Goal: Transaction & Acquisition: Purchase product/service

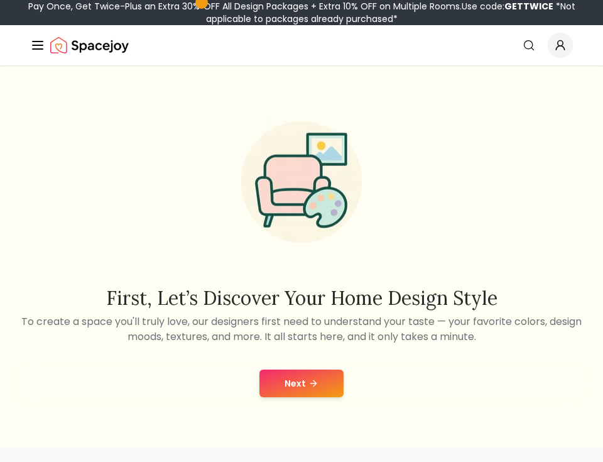
click at [304, 393] on button "Next" at bounding box center [301, 383] width 84 height 28
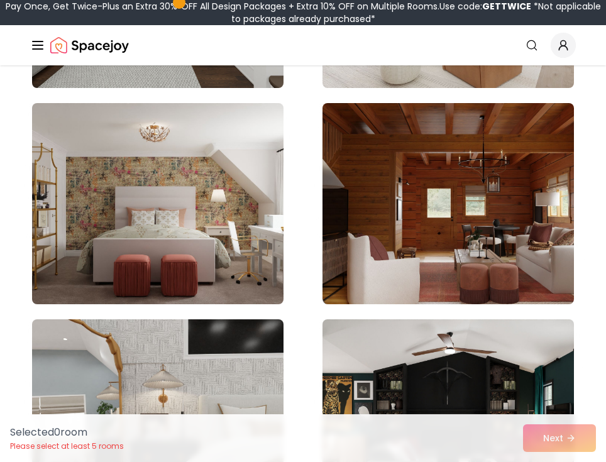
scroll to position [4021, 0]
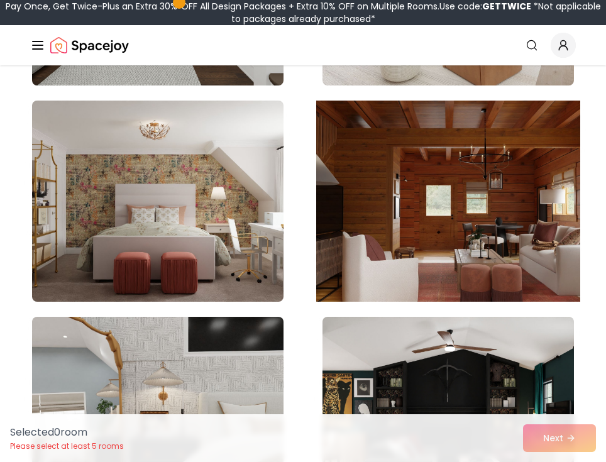
click at [462, 206] on img at bounding box center [448, 200] width 264 height 211
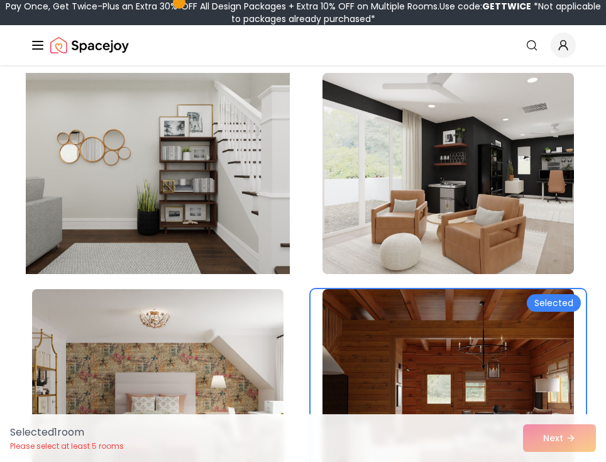
click at [199, 197] on img at bounding box center [158, 173] width 264 height 211
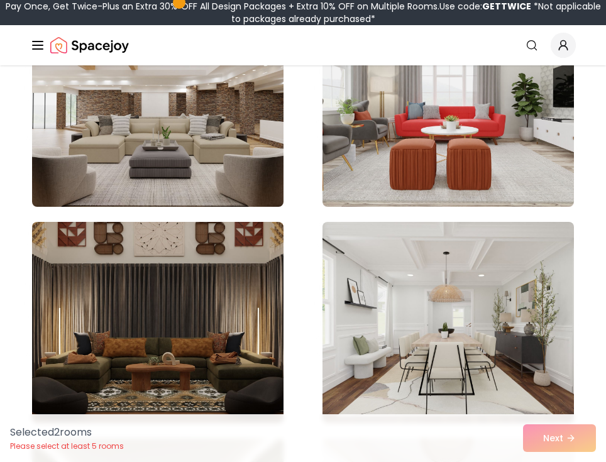
scroll to position [5654, 0]
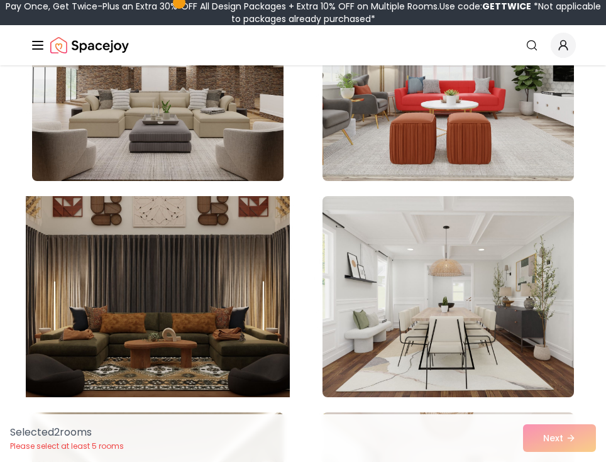
click at [205, 273] on img at bounding box center [158, 296] width 264 height 211
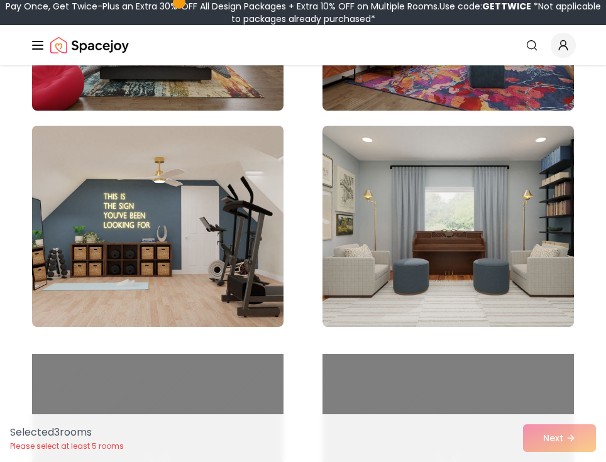
scroll to position [8544, 0]
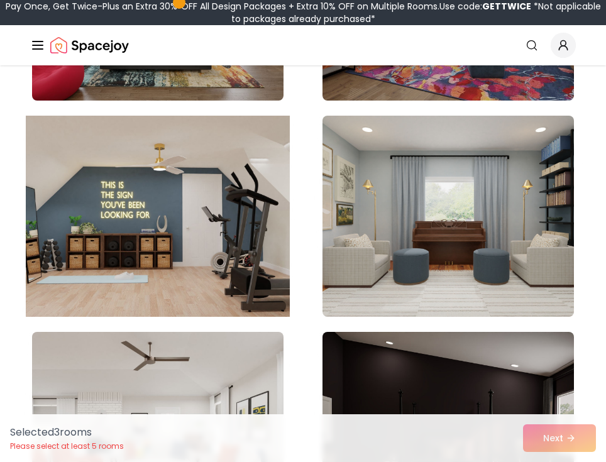
click at [209, 248] on img at bounding box center [158, 216] width 264 height 211
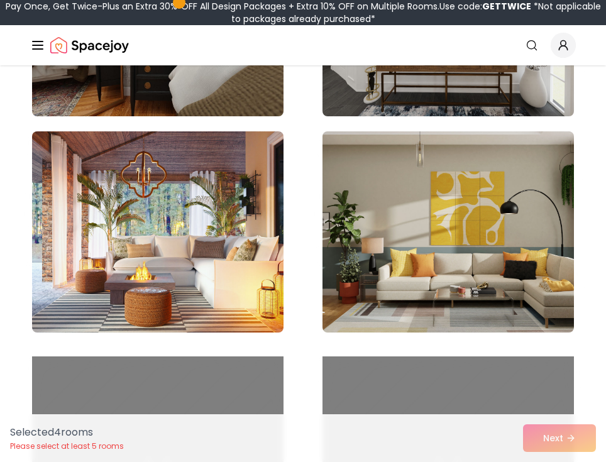
scroll to position [9612, 0]
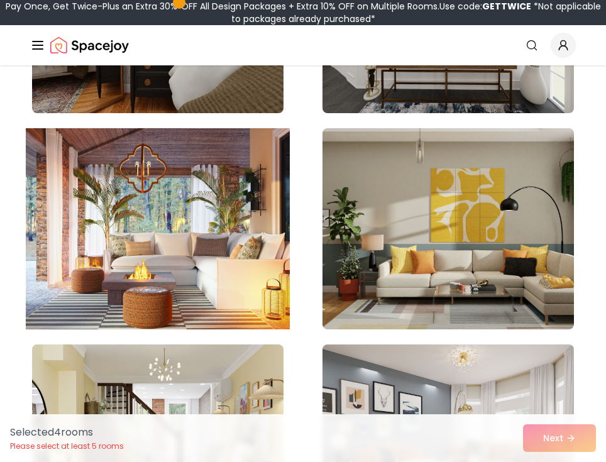
click at [188, 238] on img at bounding box center [158, 228] width 264 height 211
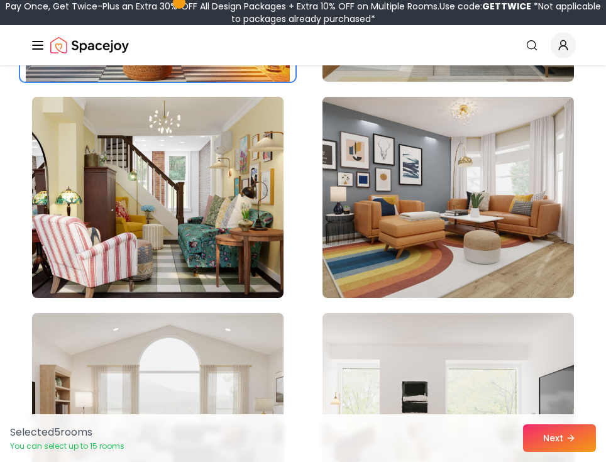
scroll to position [9926, 0]
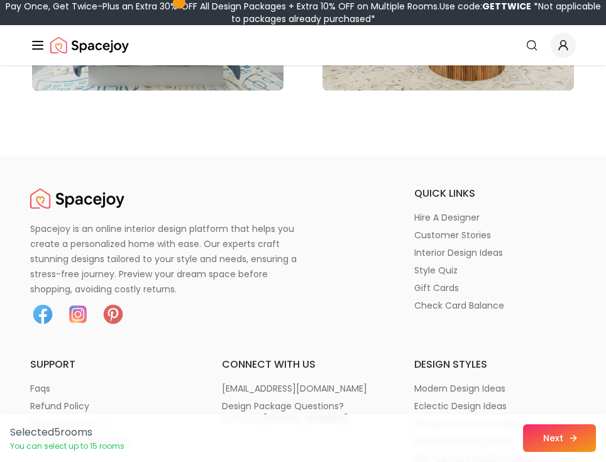
click at [547, 445] on button "Next" at bounding box center [559, 438] width 73 height 28
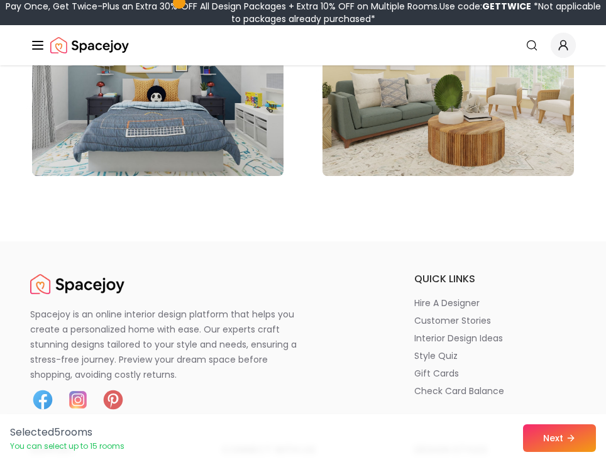
scroll to position [10805, 0]
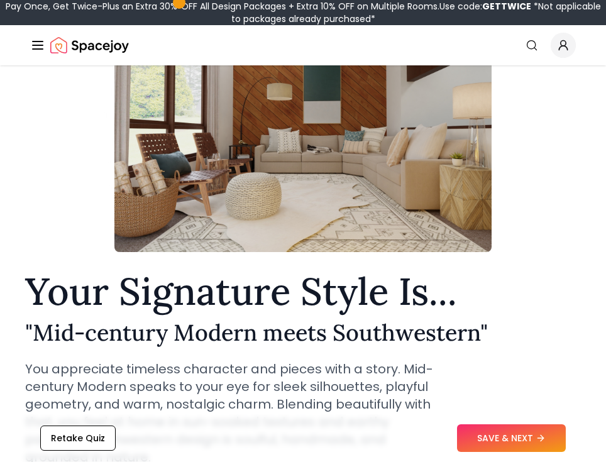
scroll to position [126, 0]
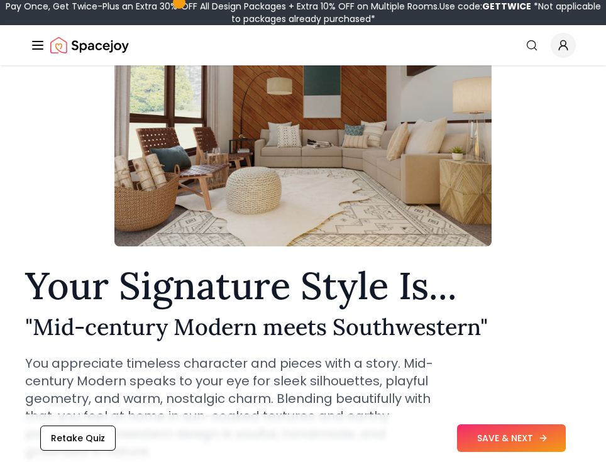
click at [514, 437] on button "SAVE & NEXT" at bounding box center [511, 438] width 109 height 28
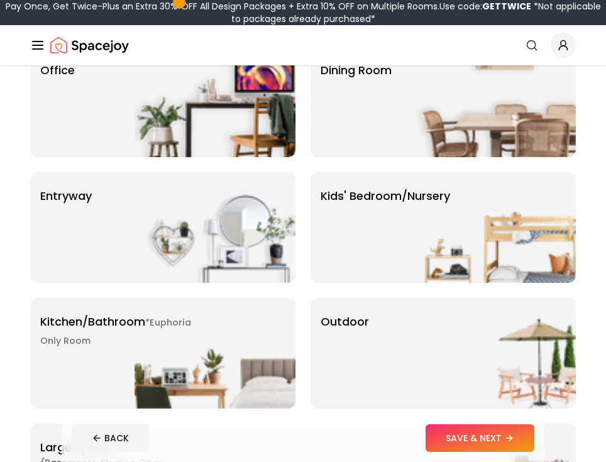
scroll to position [314, 0]
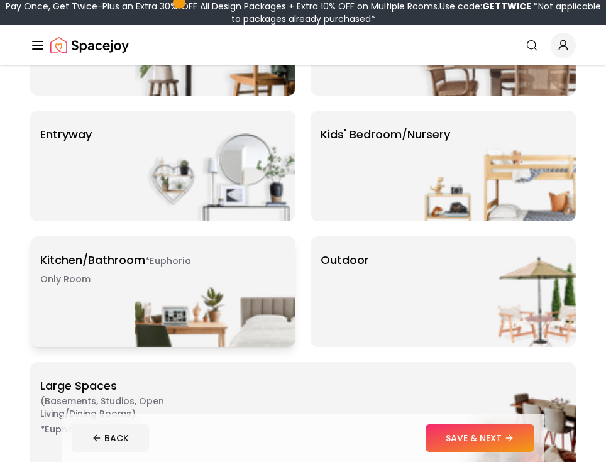
click at [117, 276] on p "Kitchen/Bathroom *Euphoria Only Room" at bounding box center [118, 269] width 157 height 36
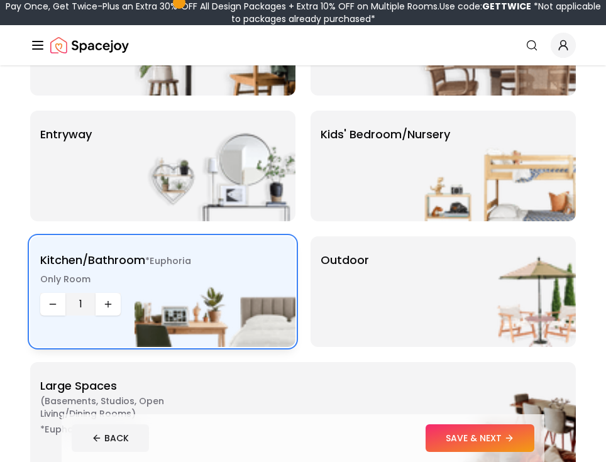
scroll to position [188, 0]
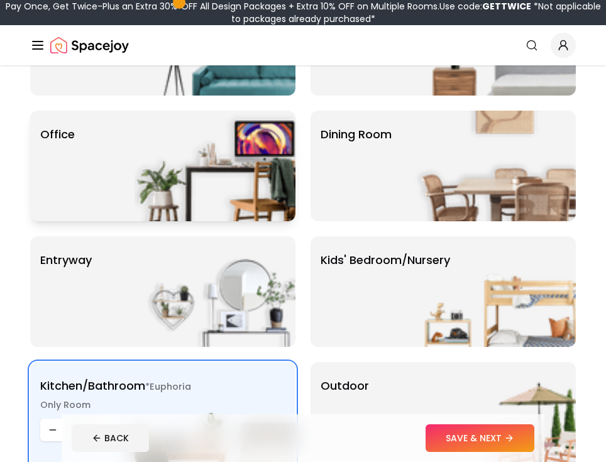
click at [186, 161] on img at bounding box center [214, 166] width 161 height 111
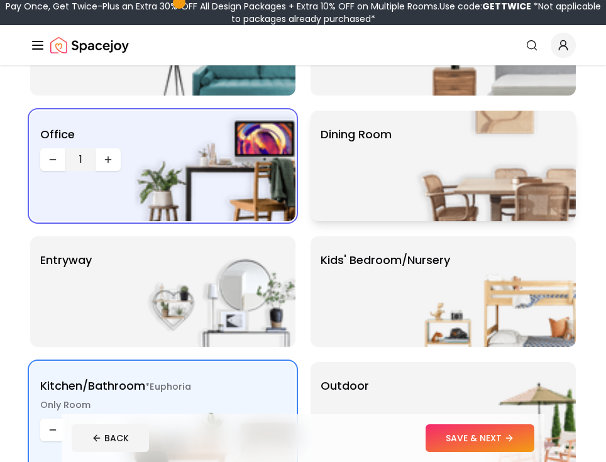
click at [464, 161] on img at bounding box center [495, 166] width 161 height 111
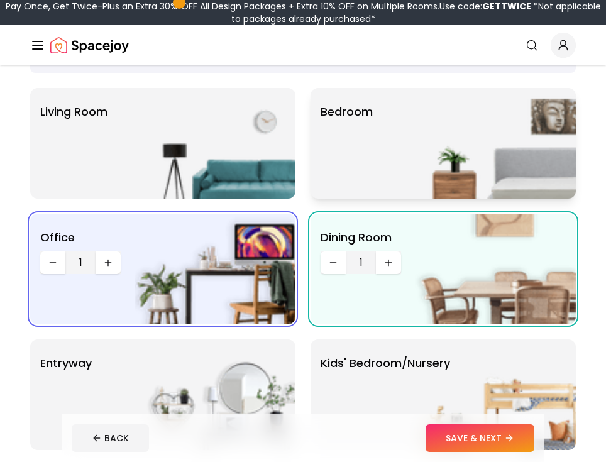
scroll to position [63, 0]
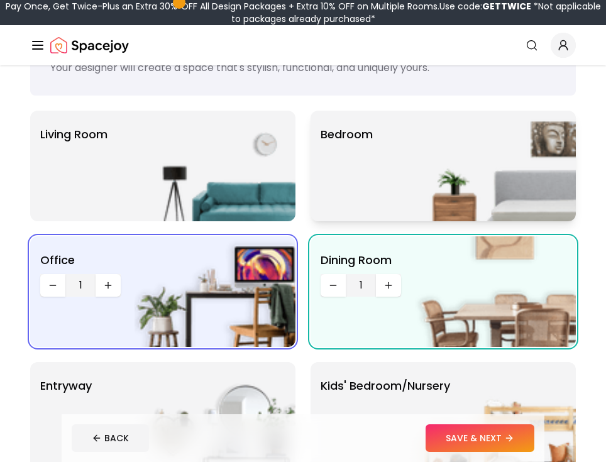
click at [425, 160] on img at bounding box center [495, 166] width 161 height 111
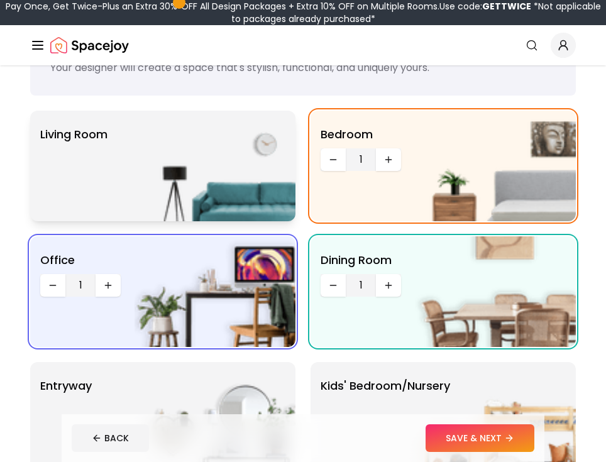
click at [207, 160] on img at bounding box center [214, 166] width 161 height 111
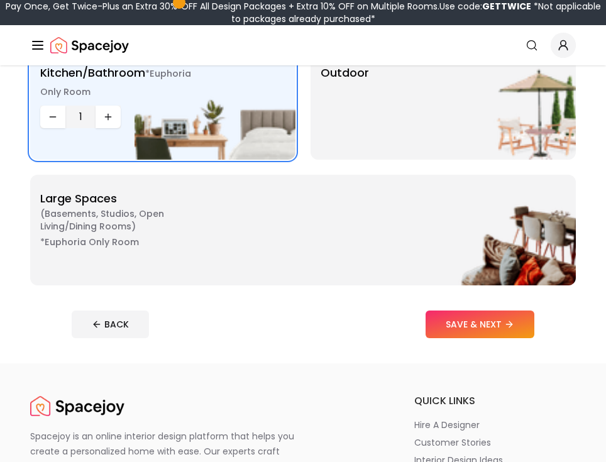
scroll to position [503, 0]
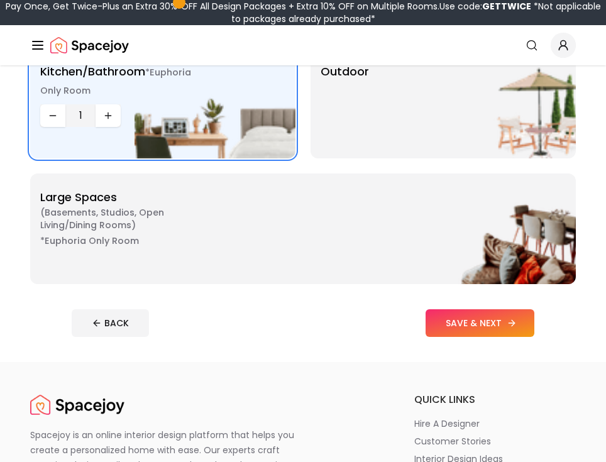
click at [455, 321] on button "SAVE & NEXT" at bounding box center [479, 323] width 109 height 28
